Goal: Transaction & Acquisition: Purchase product/service

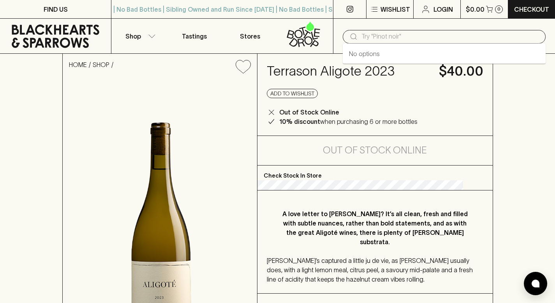
click at [404, 40] on input "text" at bounding box center [450, 36] width 178 height 12
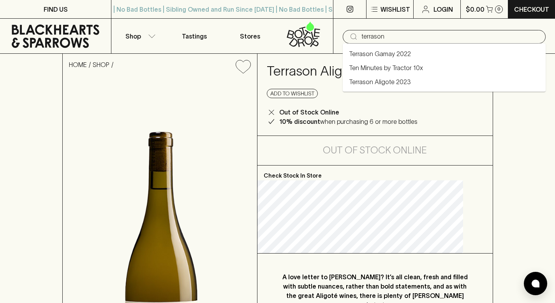
type input "terrason"
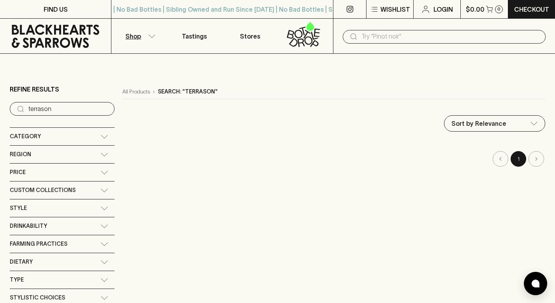
click at [393, 39] on input "text" at bounding box center [450, 36] width 178 height 12
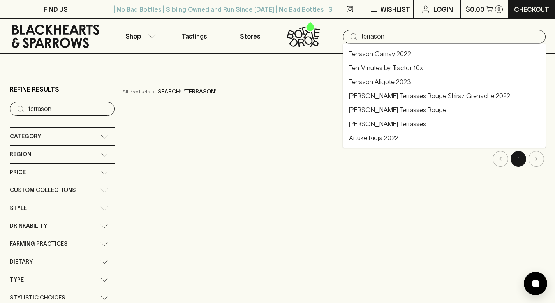
type input "terrason"
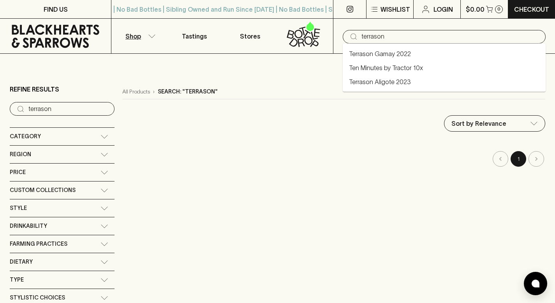
click at [390, 53] on link "Terrason Gamay 2022" at bounding box center [380, 53] width 62 height 9
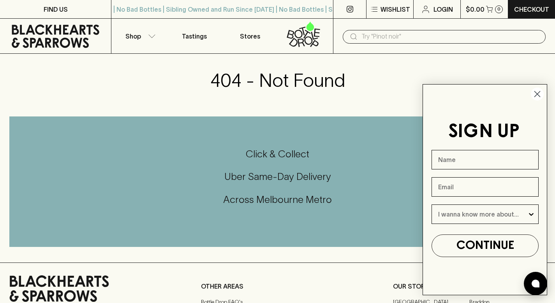
click at [401, 34] on input "text" at bounding box center [450, 36] width 178 height 12
